Goal: Task Accomplishment & Management: Complete application form

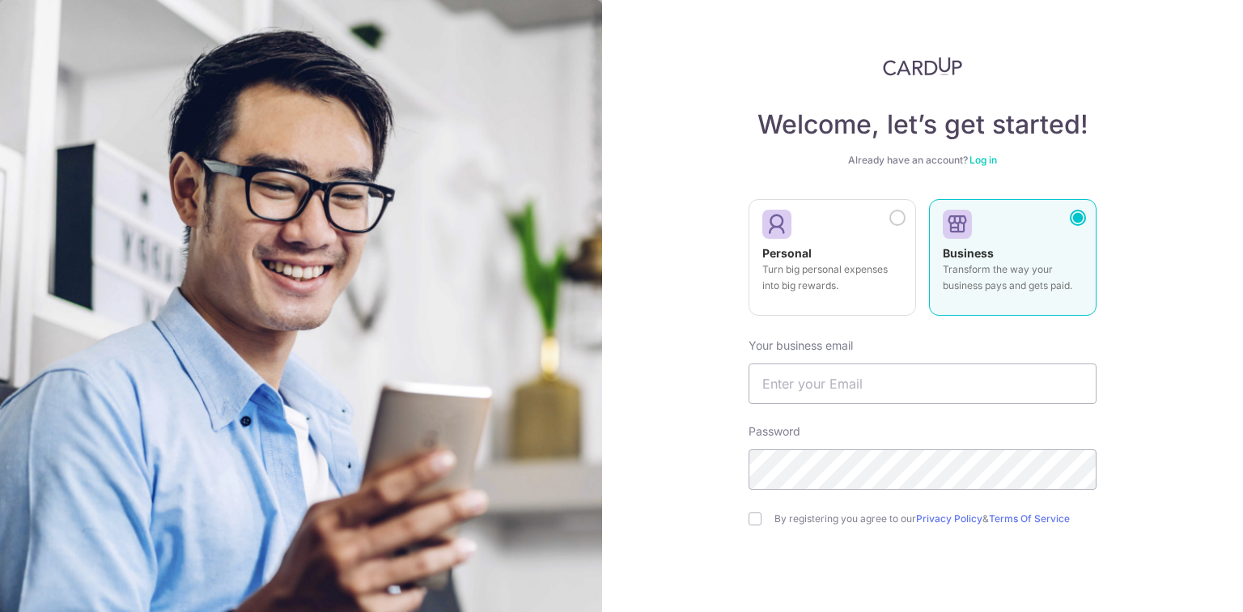
click at [867, 262] on p "Turn big personal expenses into big rewards." at bounding box center [832, 277] width 140 height 32
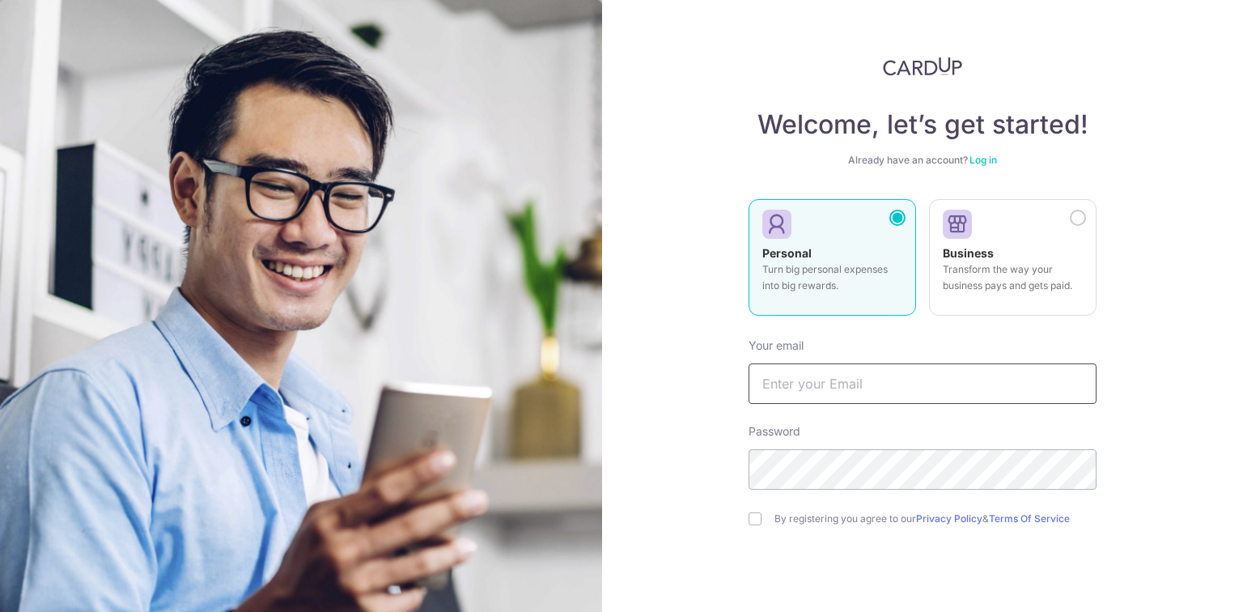
click at [829, 384] on input "text" at bounding box center [923, 383] width 348 height 40
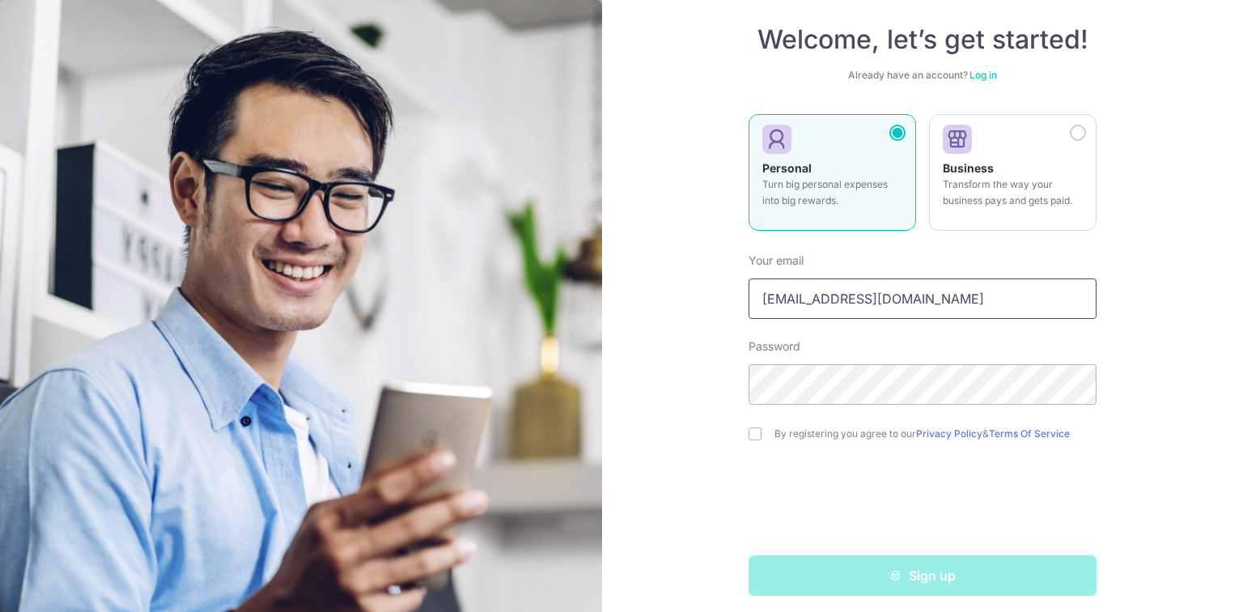
scroll to position [87, 0]
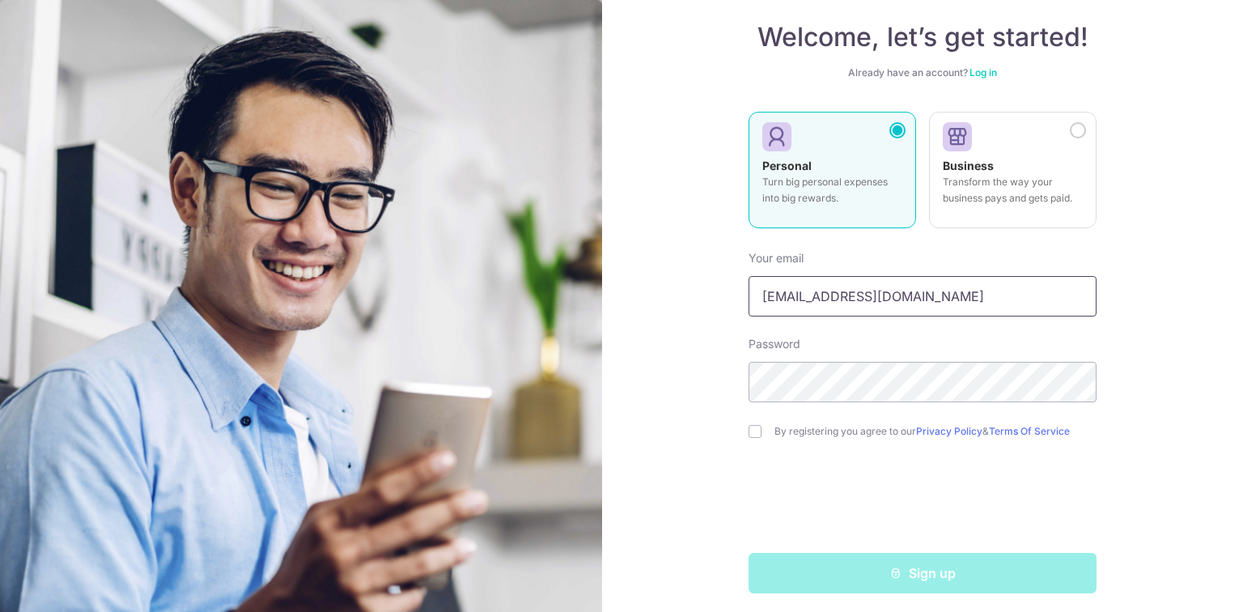
type input "[EMAIL_ADDRESS][DOMAIN_NAME]"
click at [749, 430] on input "checkbox" at bounding box center [755, 431] width 13 height 13
checkbox input "true"
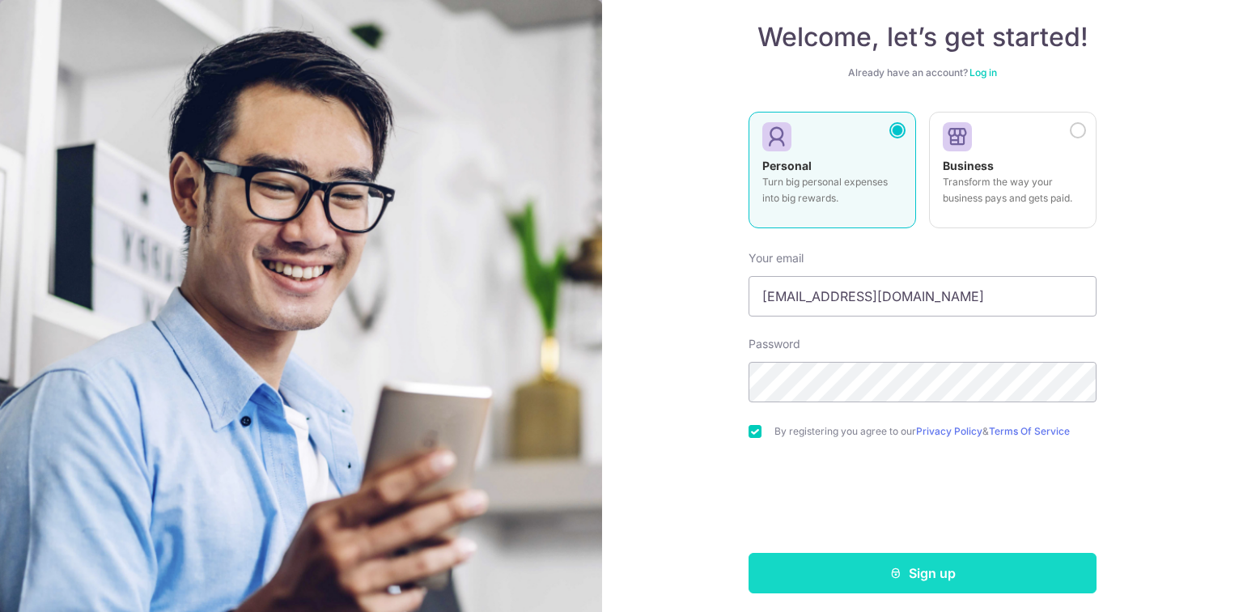
click at [906, 569] on button "Sign up" at bounding box center [923, 573] width 348 height 40
